Goal: Task Accomplishment & Management: Manage account settings

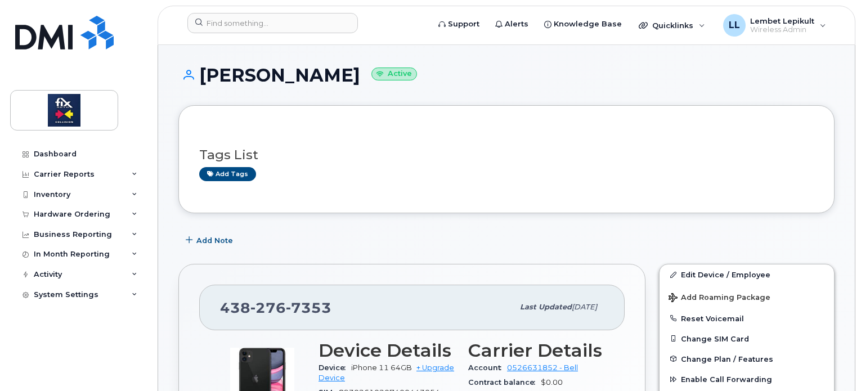
scroll to position [169, 0]
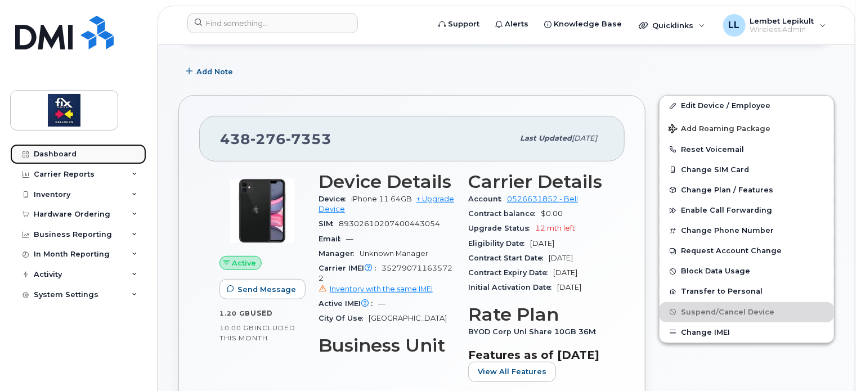
click at [54, 159] on link "Dashboard" at bounding box center [78, 154] width 136 height 20
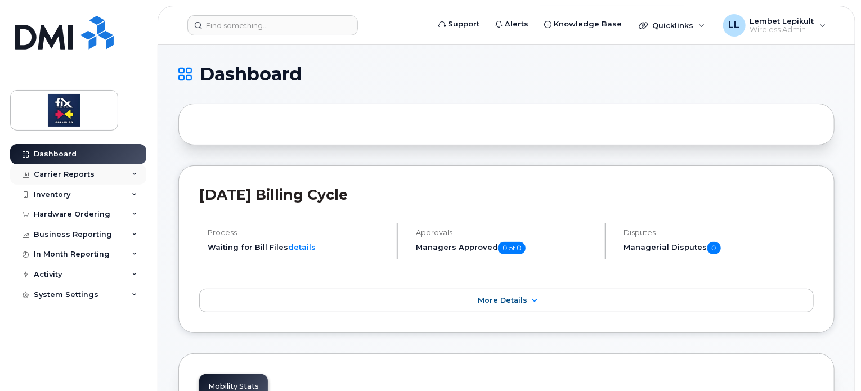
click at [70, 173] on div "Carrier Reports" at bounding box center [64, 174] width 61 height 9
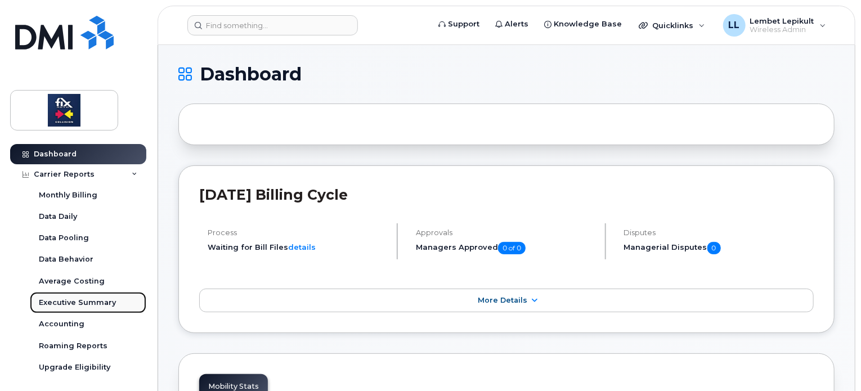
click at [79, 303] on div "Executive Summary" at bounding box center [77, 303] width 77 height 10
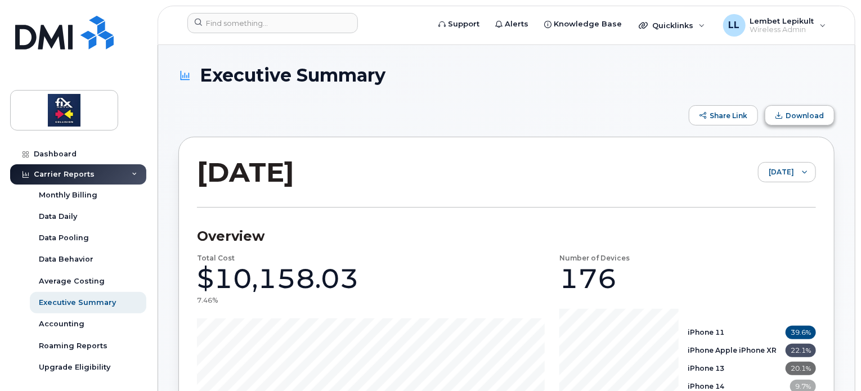
click at [803, 113] on span "Download" at bounding box center [805, 115] width 38 height 8
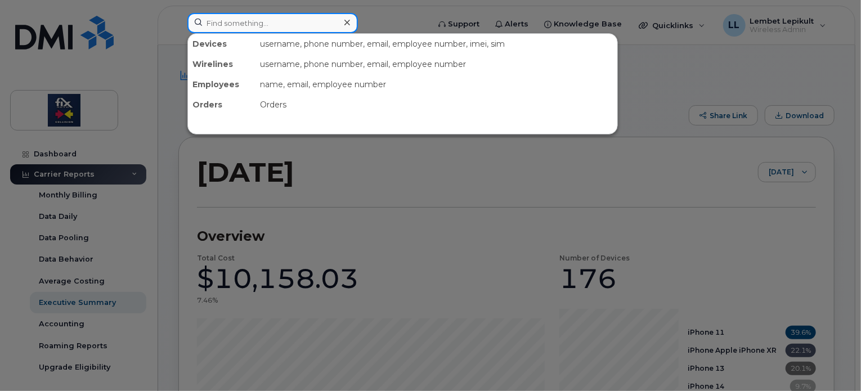
click at [284, 22] on input at bounding box center [272, 23] width 171 height 20
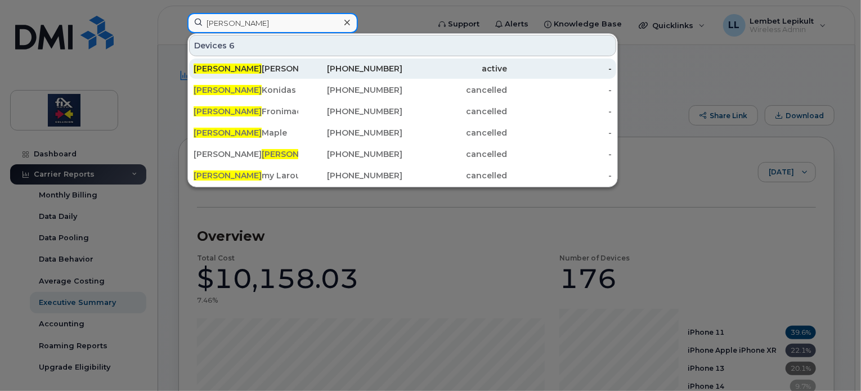
type input "tom"
click at [261, 62] on div "Tom Konstantinidis" at bounding box center [246, 69] width 105 height 20
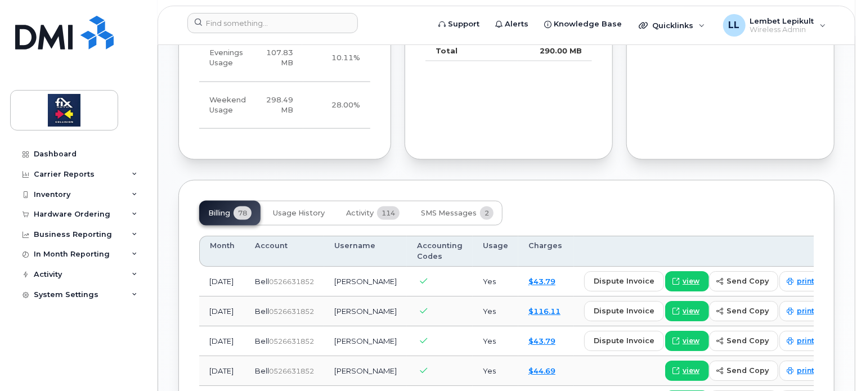
scroll to position [720, 0]
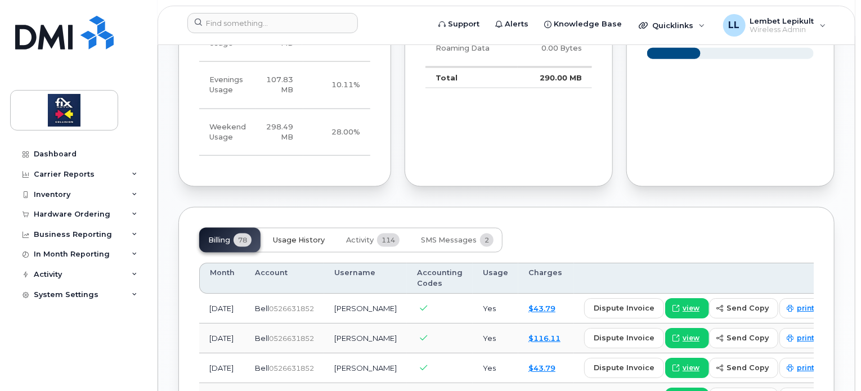
click at [301, 253] on button "Usage History" at bounding box center [299, 240] width 70 height 25
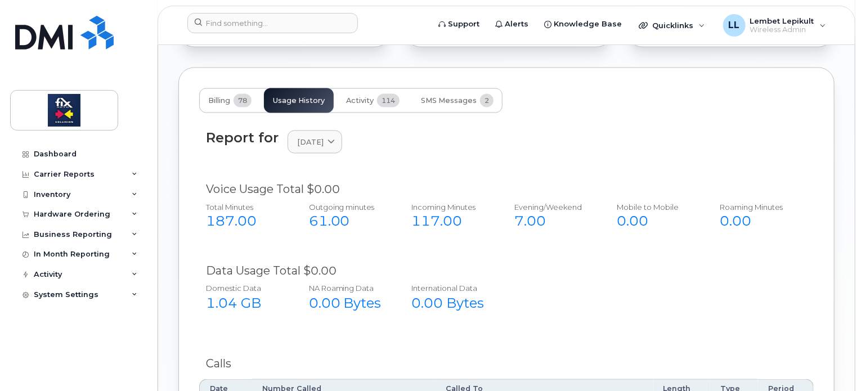
scroll to position [833, 0]
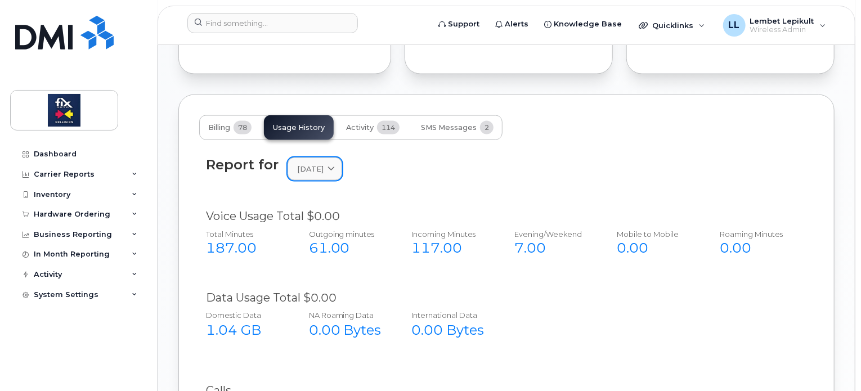
click at [335, 173] on icon at bounding box center [331, 168] width 7 height 7
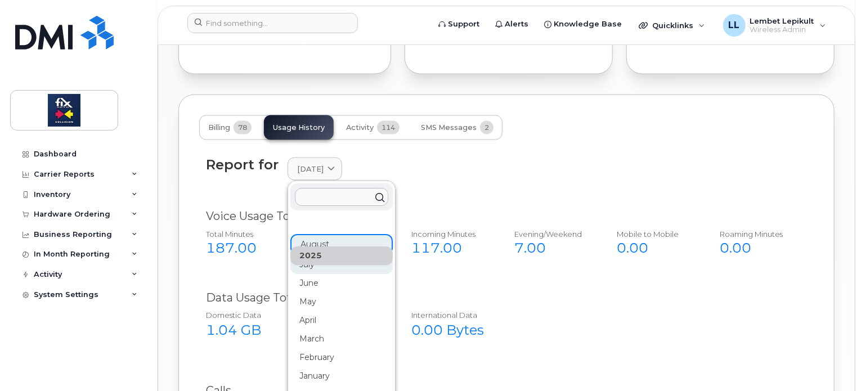
click at [307, 274] on div "July" at bounding box center [341, 265] width 102 height 19
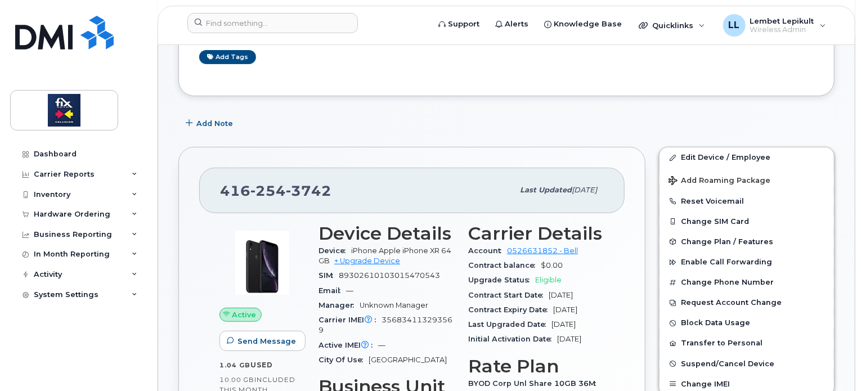
scroll to position [0, 0]
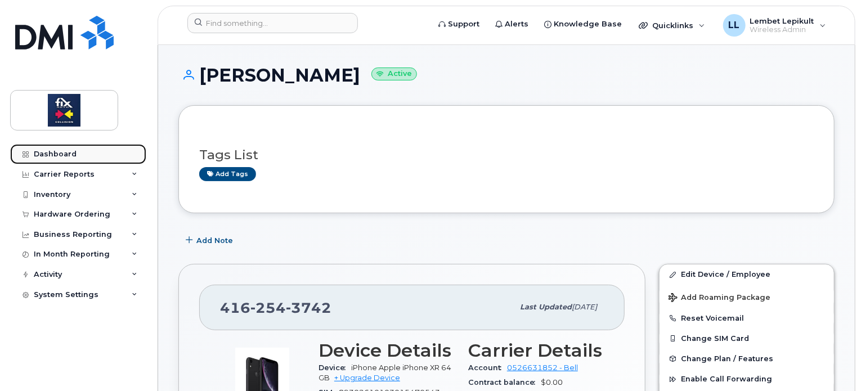
click at [83, 151] on link "Dashboard" at bounding box center [78, 154] width 136 height 20
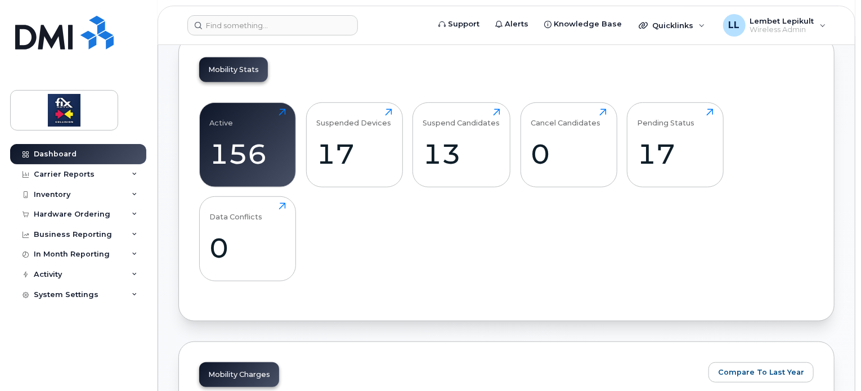
scroll to position [338, 0]
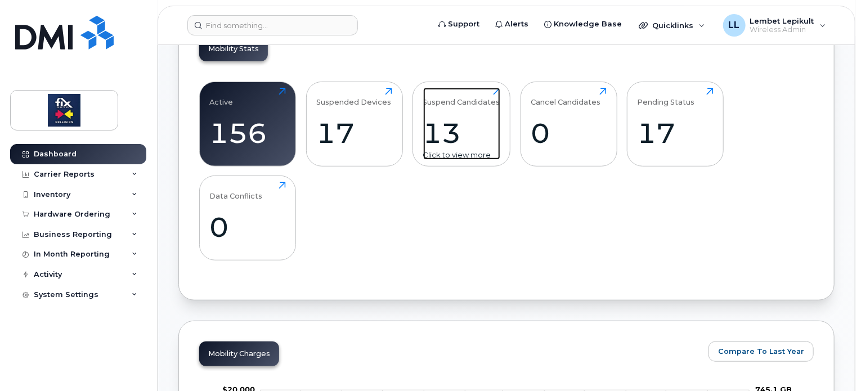
click at [471, 123] on div "13" at bounding box center [461, 133] width 77 height 33
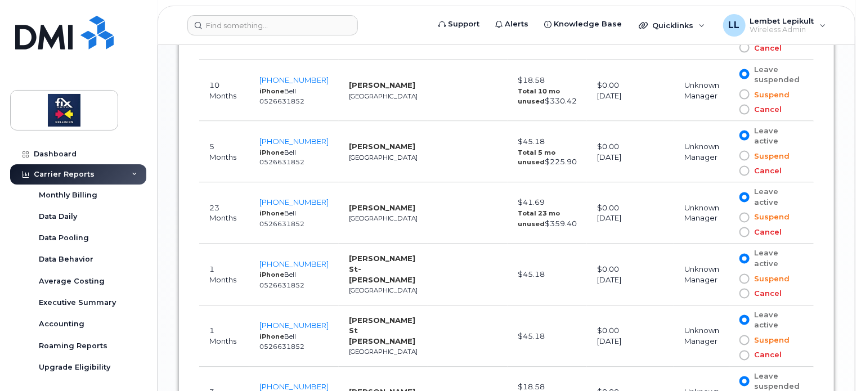
scroll to position [923, 0]
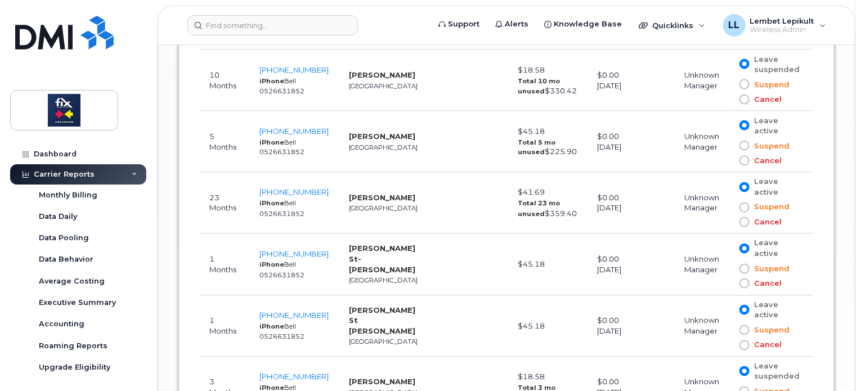
click at [744, 203] on span at bounding box center [745, 208] width 10 height 10
click at [728, 208] on input "Suspend" at bounding box center [728, 208] width 0 height 0
click at [746, 141] on span at bounding box center [745, 146] width 10 height 10
click at [728, 146] on input "Suspend" at bounding box center [728, 146] width 0 height 0
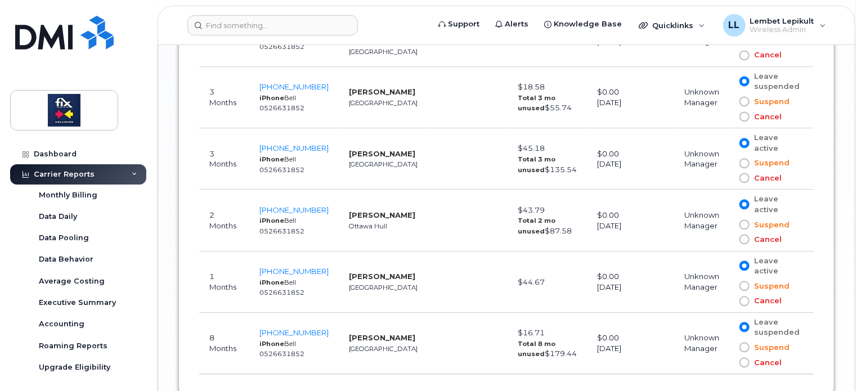
scroll to position [1232, 0]
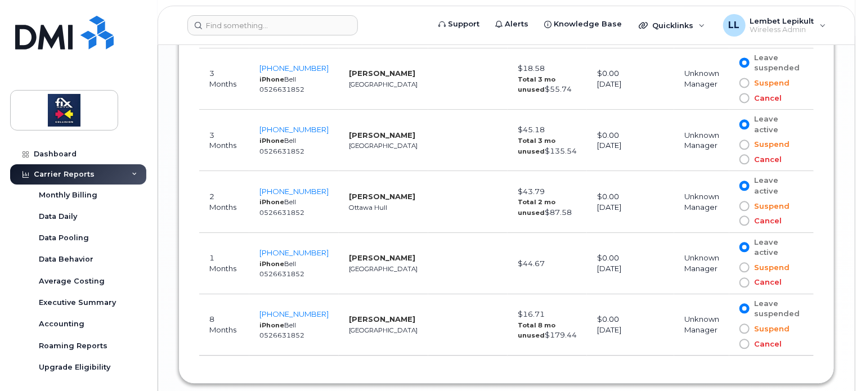
click at [744, 324] on span at bounding box center [745, 329] width 10 height 10
click at [728, 329] on input "Suspend" at bounding box center [728, 329] width 0 height 0
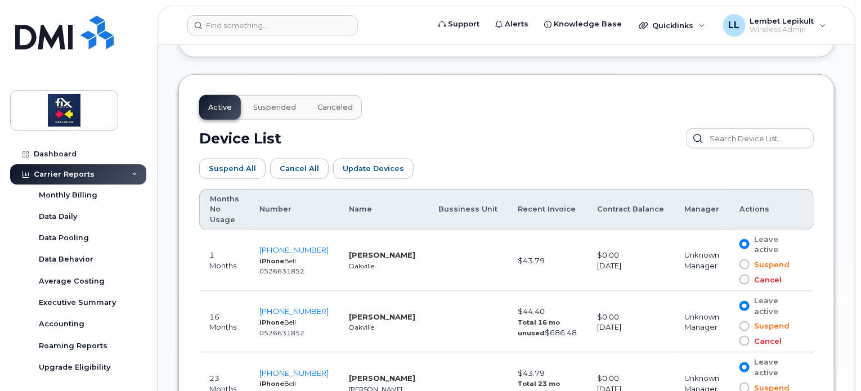
scroll to position [562, 0]
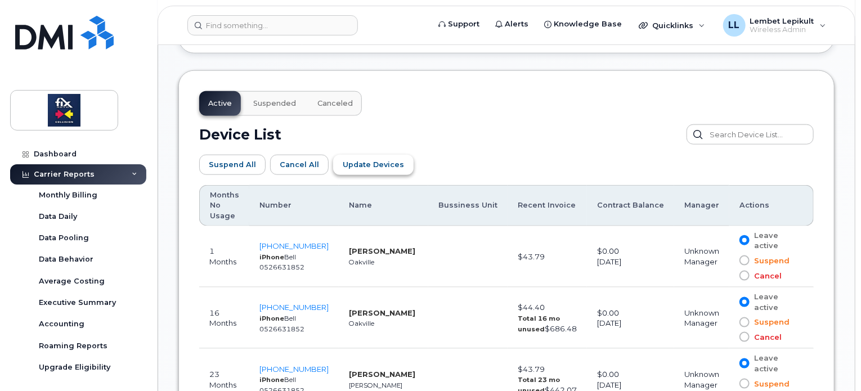
click at [382, 168] on span "Update Devices" at bounding box center [373, 164] width 61 height 11
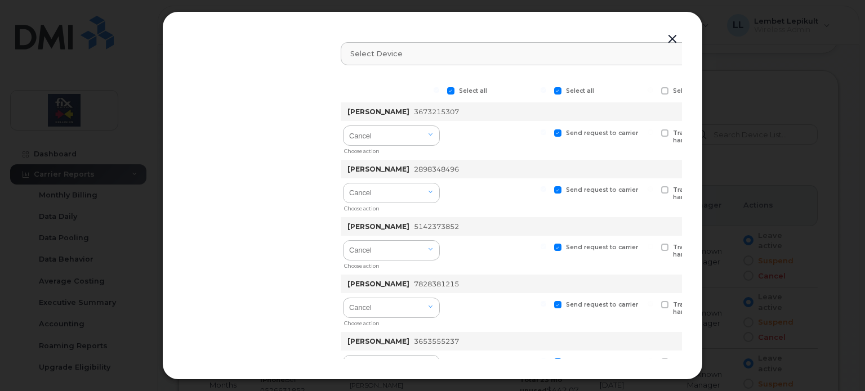
drag, startPoint x: 679, startPoint y: 113, endPoint x: 586, endPoint y: 34, distance: 121.8
click at [670, 41] on button "button" at bounding box center [672, 40] width 17 height 16
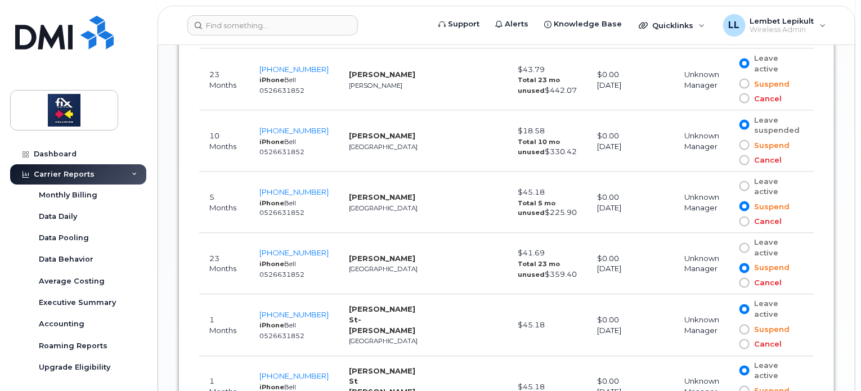
scroll to position [861, 0]
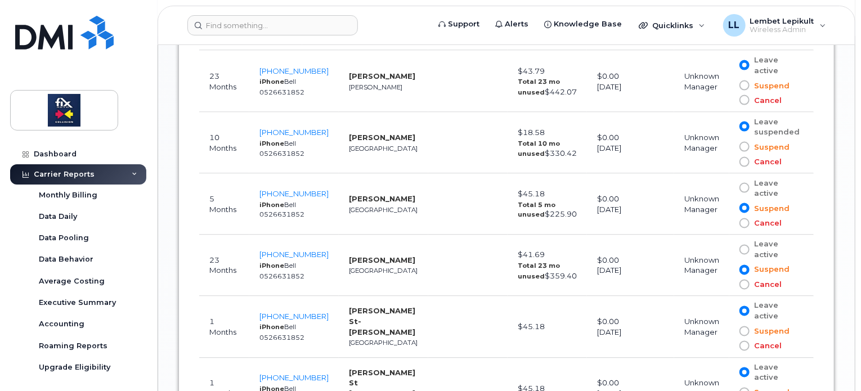
click at [742, 280] on span at bounding box center [745, 285] width 10 height 10
click at [728, 285] on input "Cancel" at bounding box center [728, 285] width 0 height 0
click at [276, 250] on span "403-463-1993" at bounding box center [293, 254] width 69 height 9
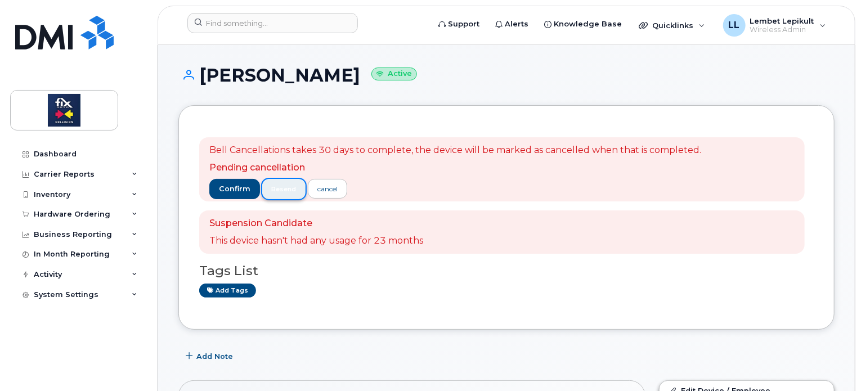
click at [286, 193] on span "resend" at bounding box center [283, 189] width 25 height 9
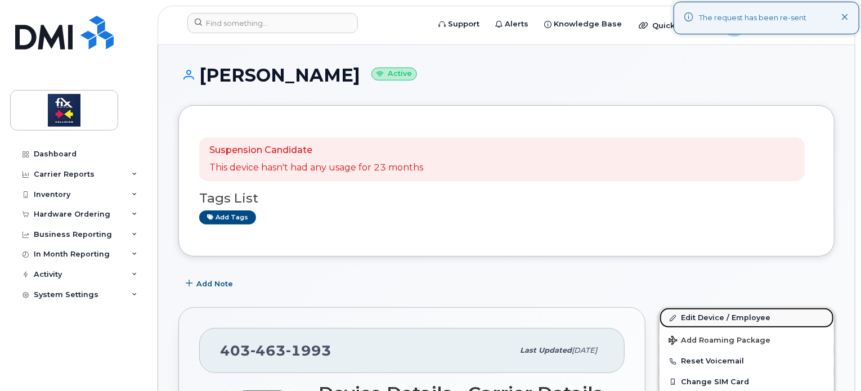
click at [712, 319] on link "Edit Device / Employee" at bounding box center [747, 318] width 174 height 20
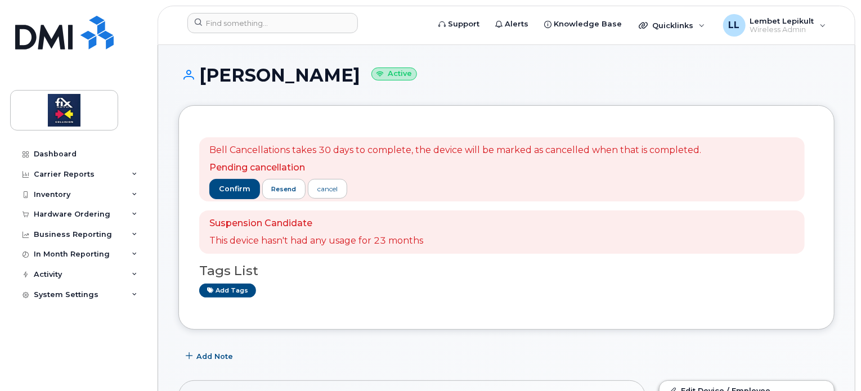
scroll to position [342, 0]
